Goal: Navigation & Orientation: Find specific page/section

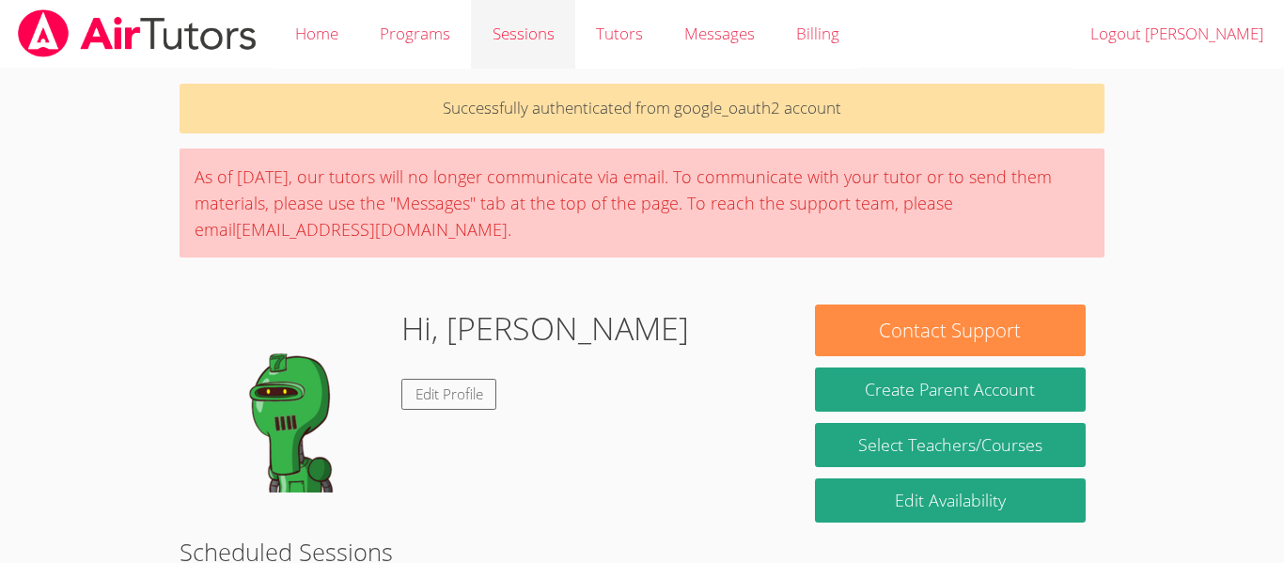
click at [525, 64] on link "Sessions" at bounding box center [522, 34] width 103 height 69
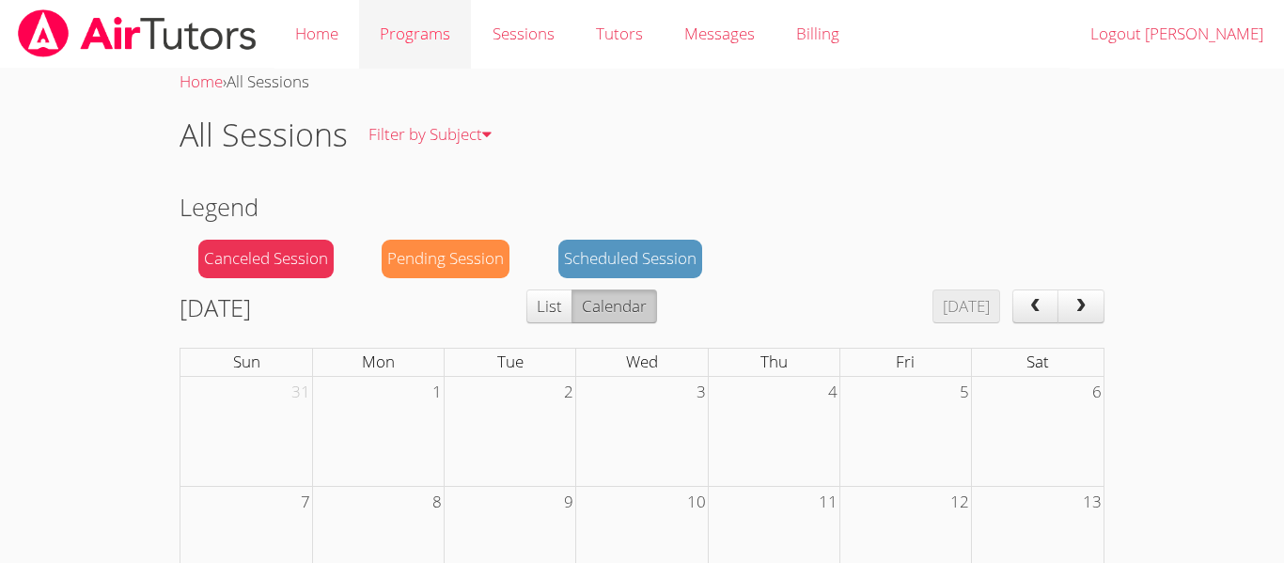
click at [404, 17] on link "Programs" at bounding box center [415, 34] width 112 height 69
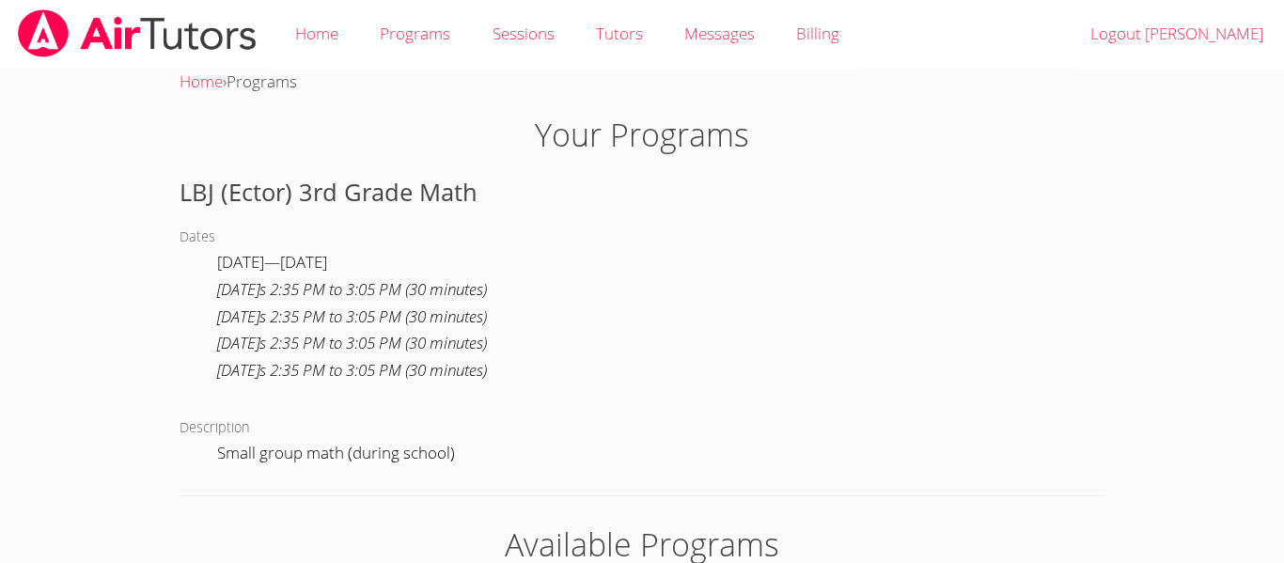
click at [431, 337] on div "[DATE] s 2:35 PM to 3:05 PM ( 30 minutes )" at bounding box center [352, 343] width 270 height 27
click at [346, 35] on link "Home" at bounding box center [316, 34] width 85 height 69
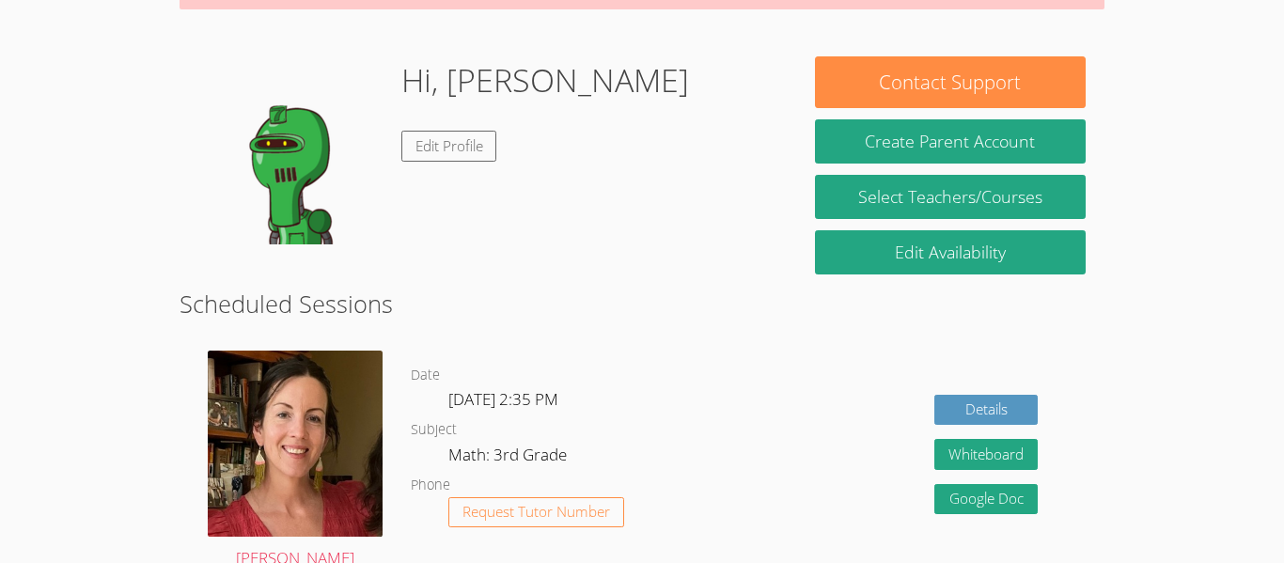
scroll to position [182, 0]
